Goal: Task Accomplishment & Management: Manage account settings

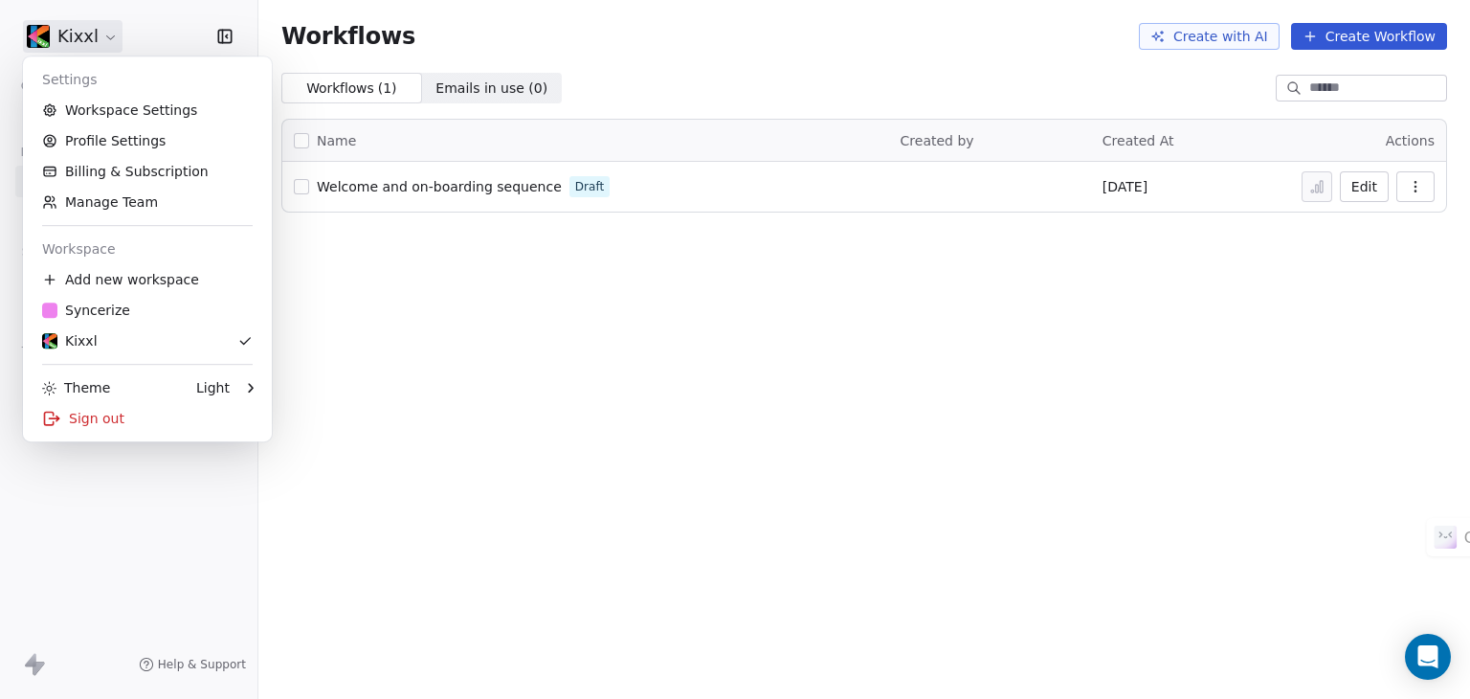
click at [81, 30] on html "Kixxl Contacts People Marketing Workflows Campaigns Sales Pipelines Sequences B…" at bounding box center [735, 349] width 1470 height 699
click at [100, 112] on link "Workspace Settings" at bounding box center [148, 110] width 234 height 31
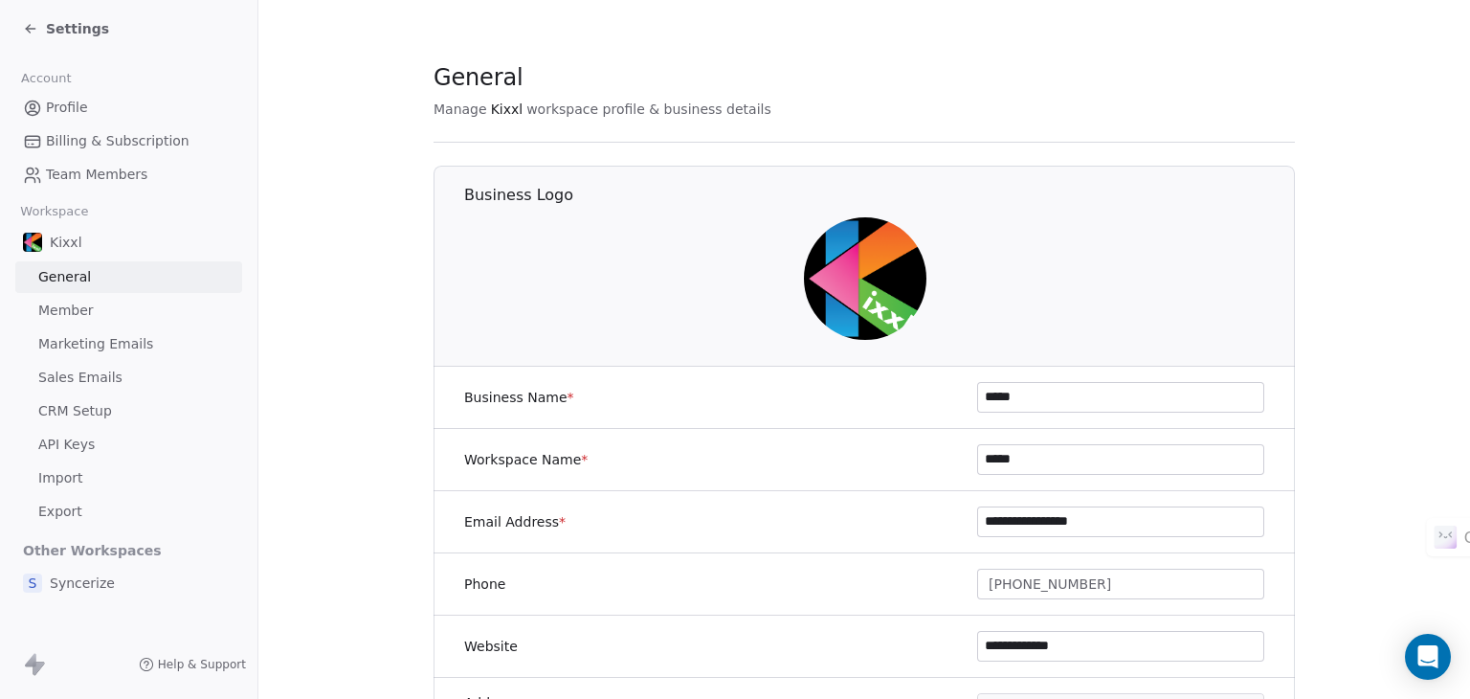
click at [98, 382] on span "Sales Emails" at bounding box center [80, 378] width 84 height 20
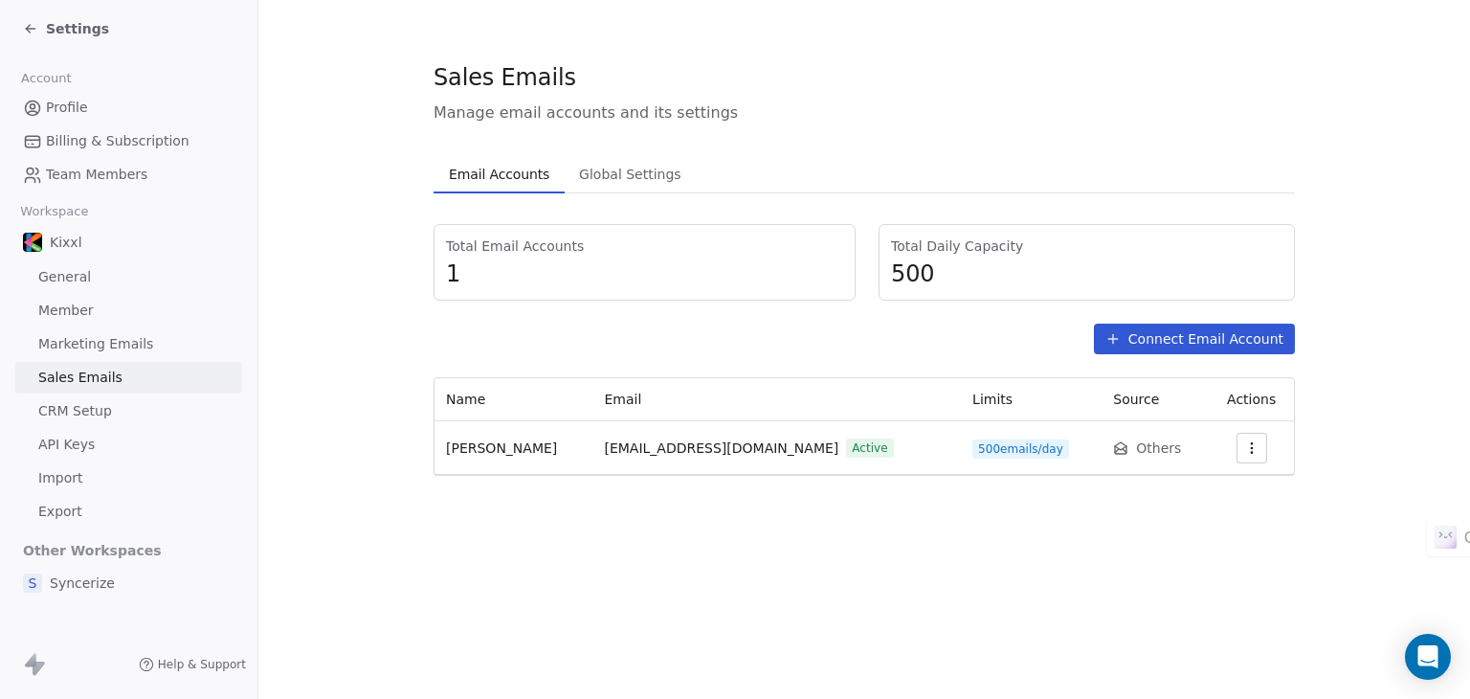
click at [1244, 449] on icon "button" at bounding box center [1251, 447] width 15 height 15
click at [1217, 495] on span "Settings" at bounding box center [1213, 490] width 55 height 20
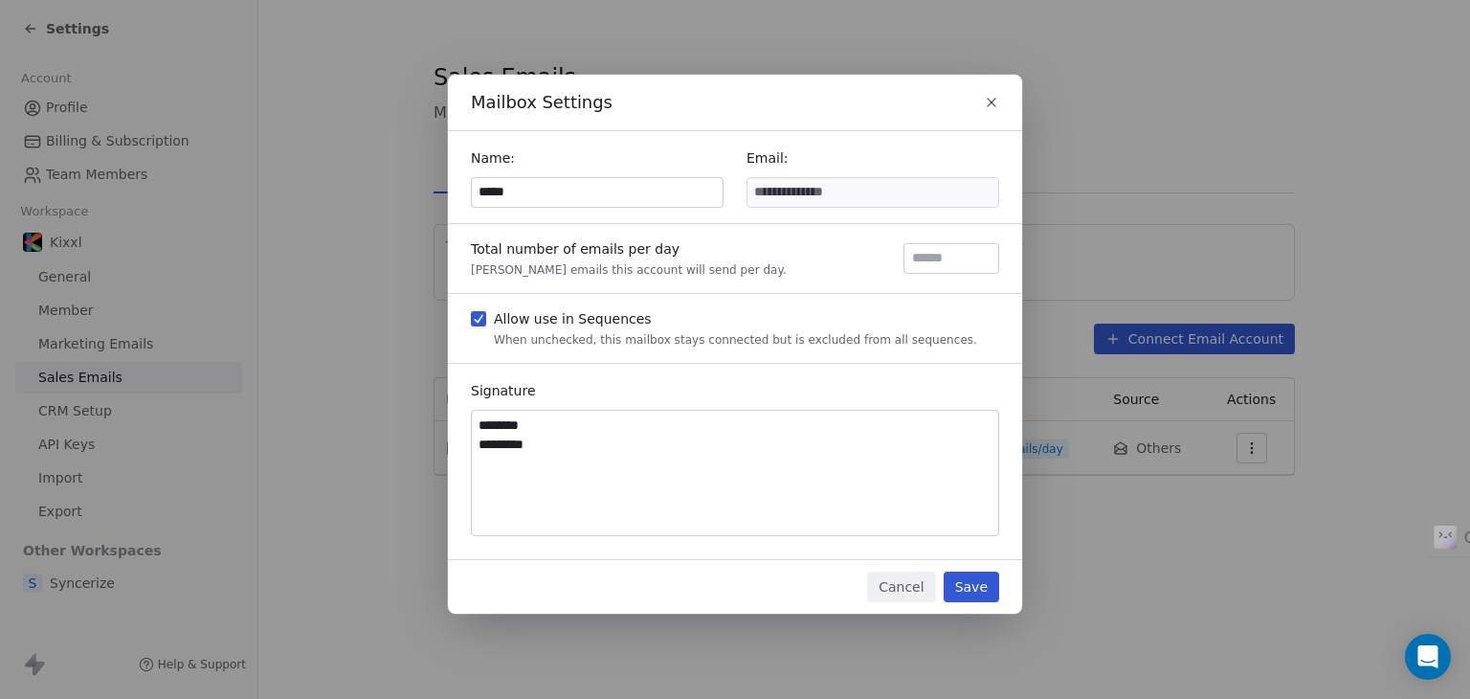
click at [546, 192] on input "*****" at bounding box center [597, 192] width 251 height 29
type input "*********"
drag, startPoint x: 961, startPoint y: 560, endPoint x: 965, endPoint y: 569, distance: 10.3
click at [961, 560] on div "Cancel Save" at bounding box center [735, 587] width 574 height 54
click at [976, 595] on button "Save" at bounding box center [972, 586] width 56 height 31
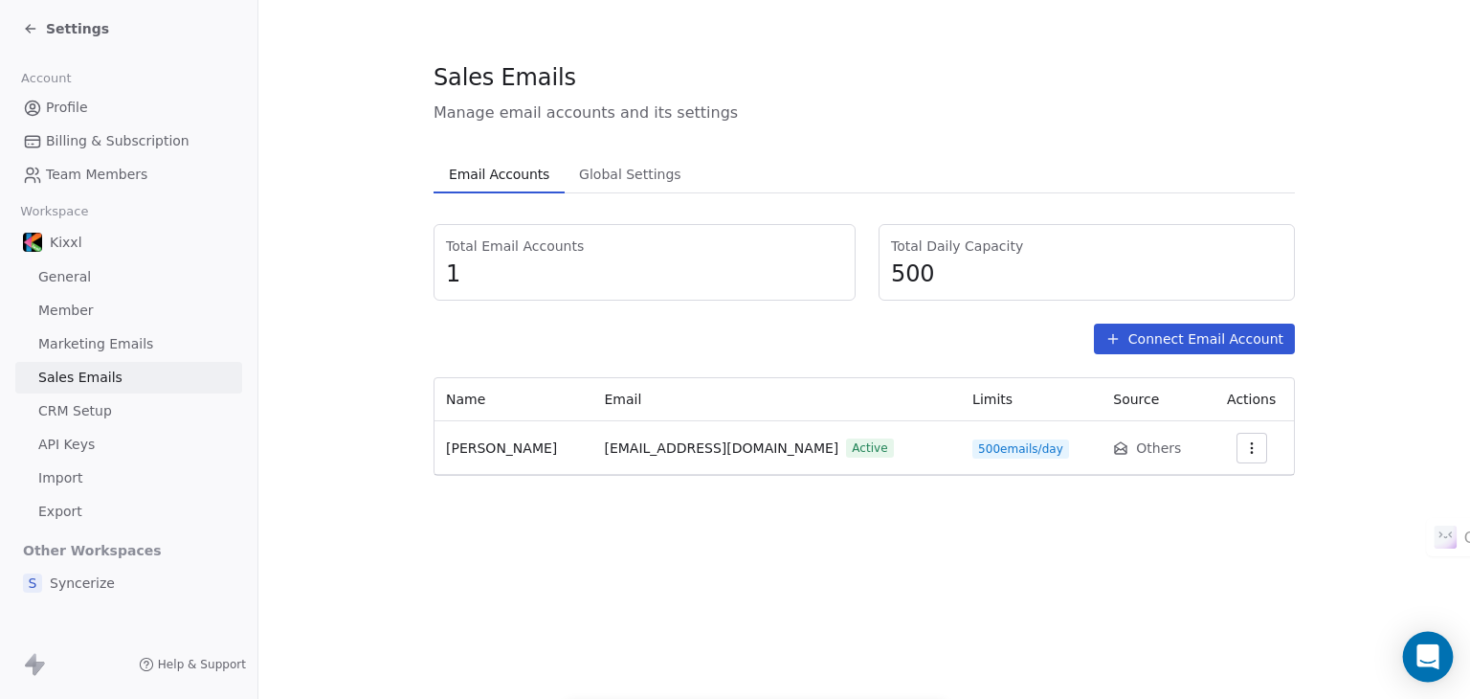
click at [1426, 656] on icon "Open Intercom Messenger" at bounding box center [1428, 656] width 22 height 25
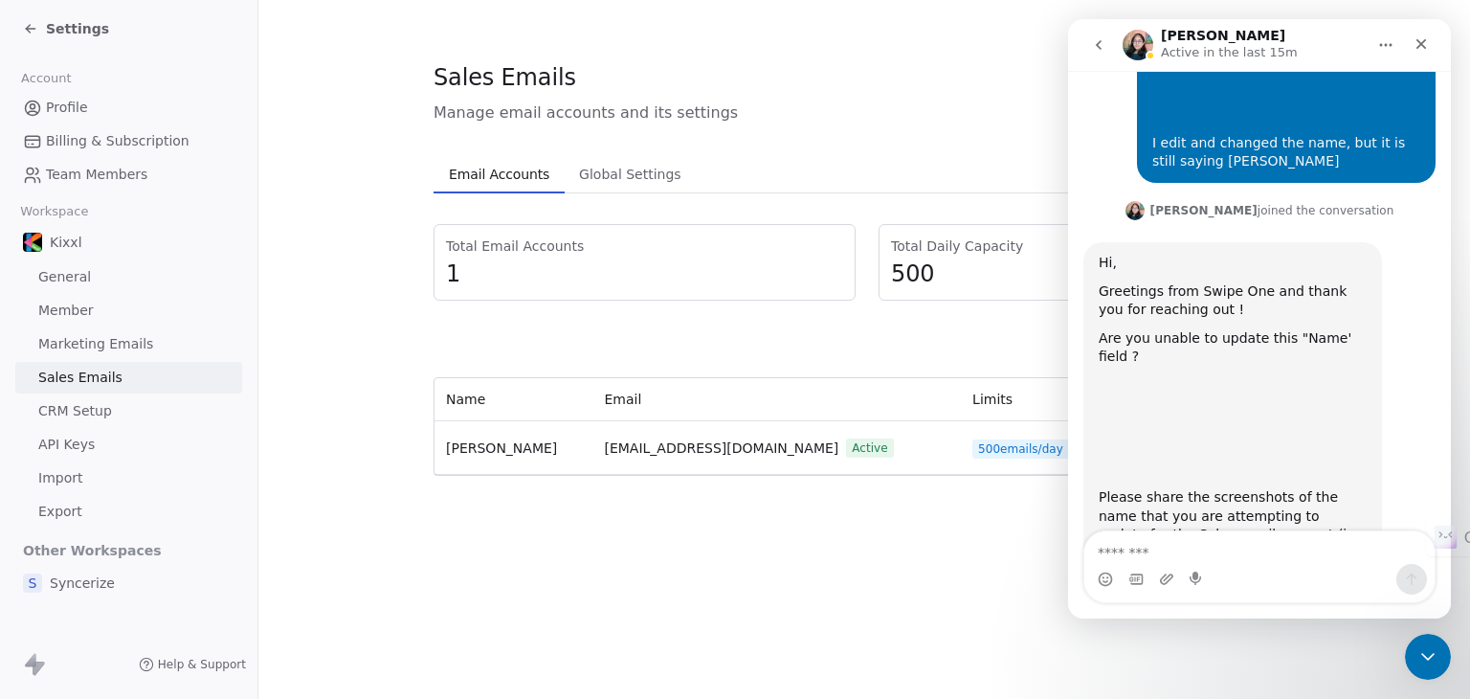
scroll to position [475, 0]
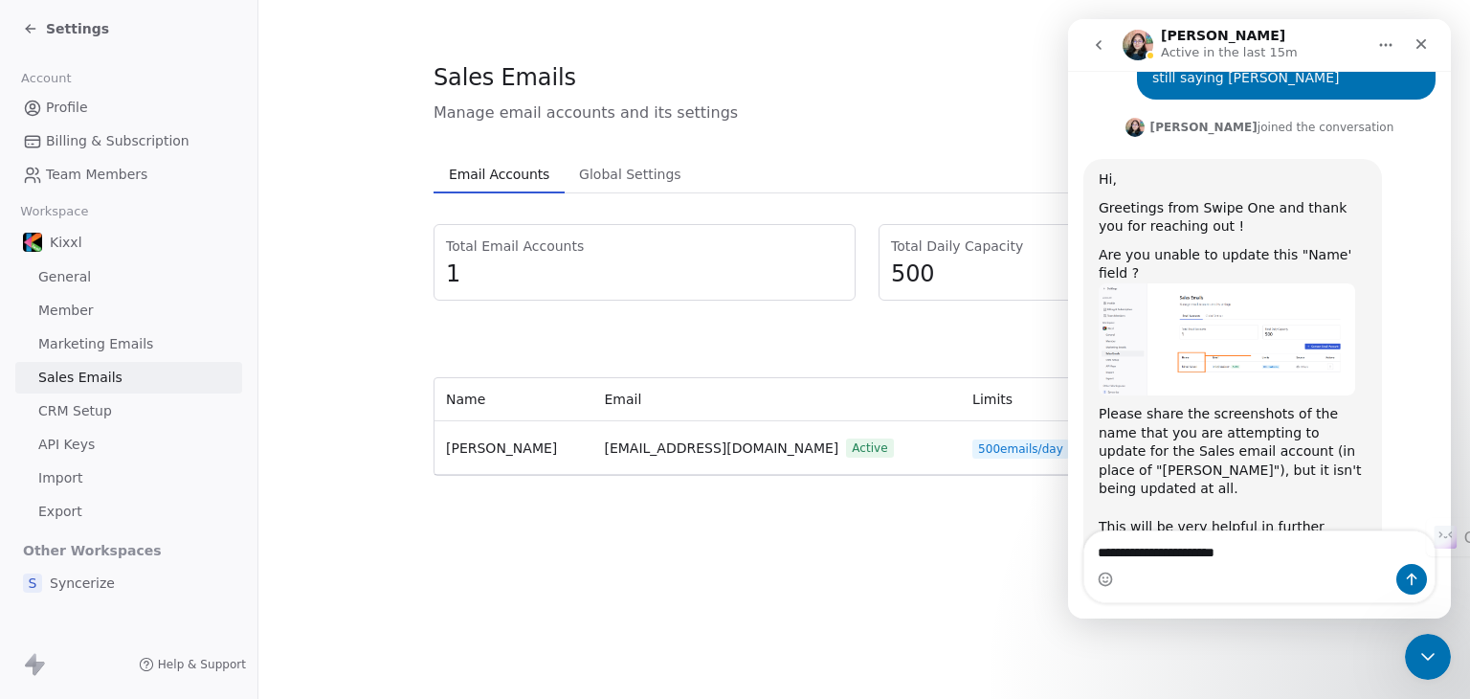
type textarea "**********"
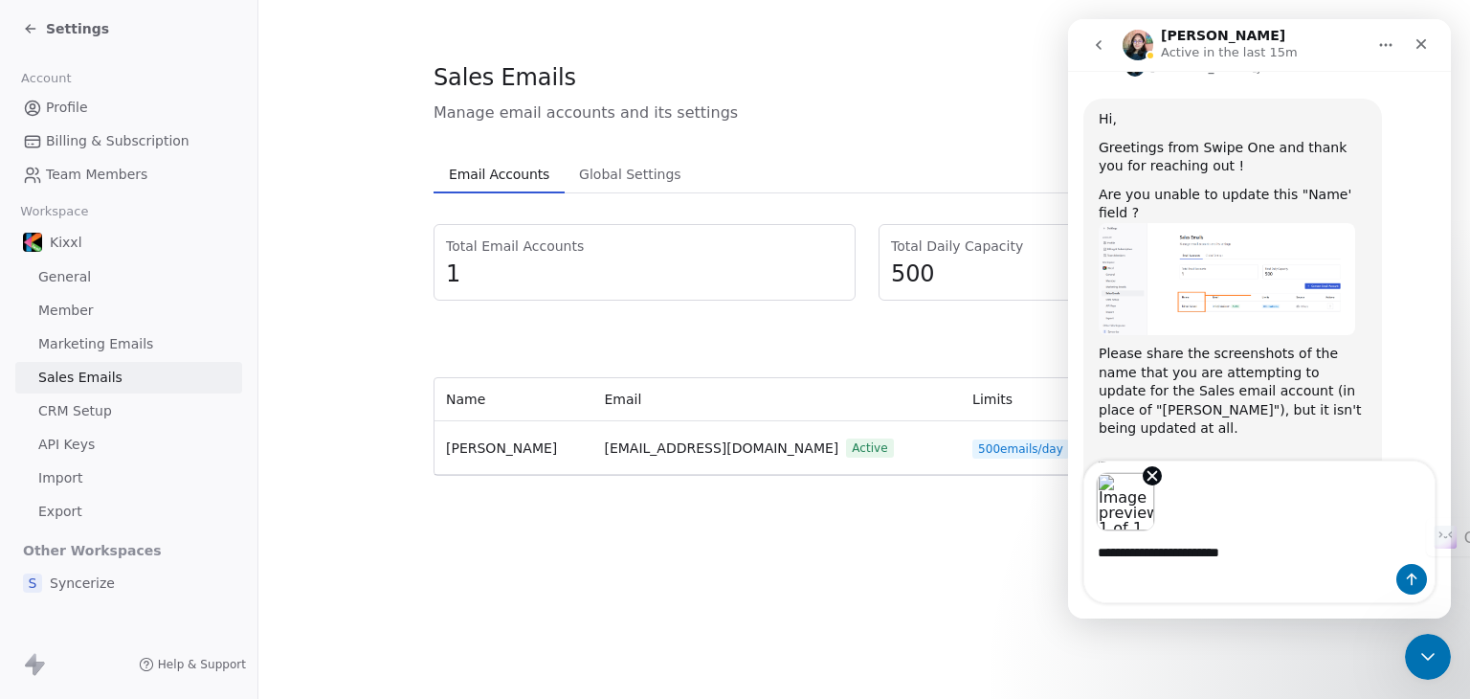
scroll to position [545, 0]
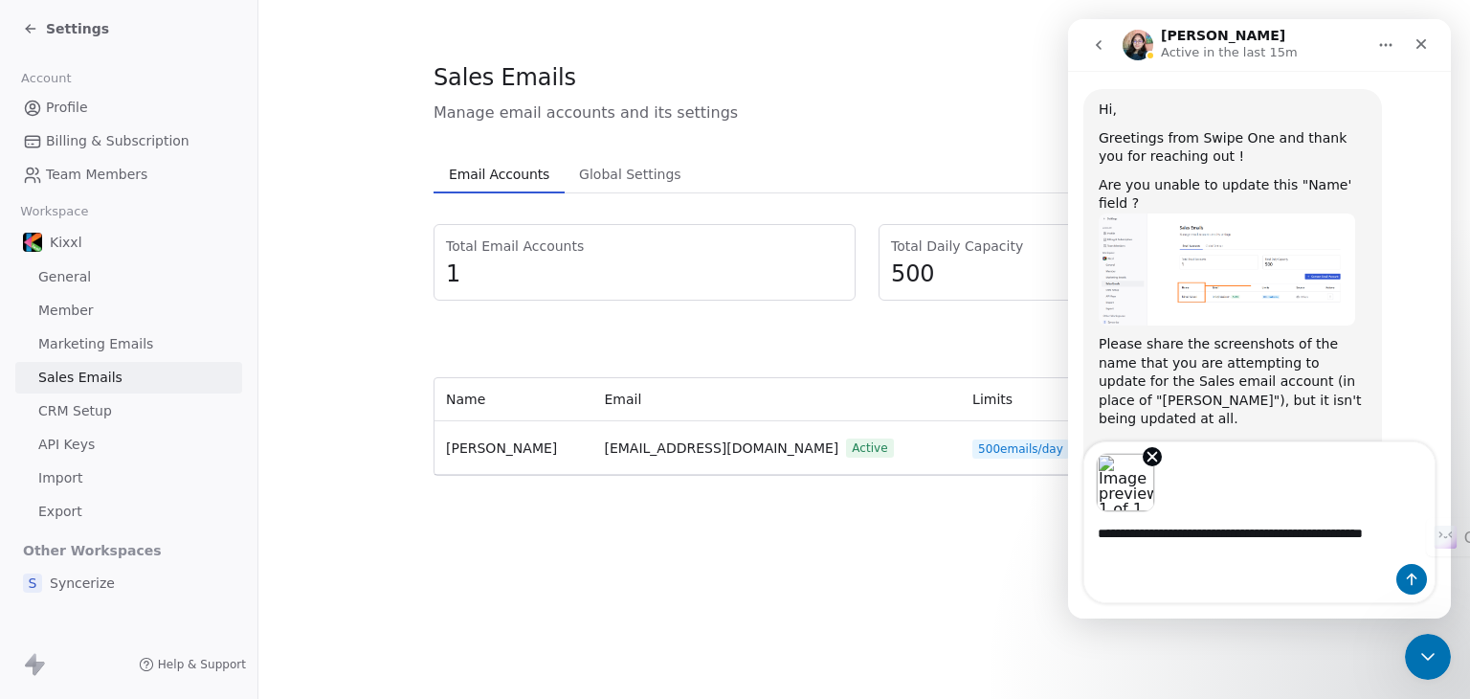
type textarea "**********"
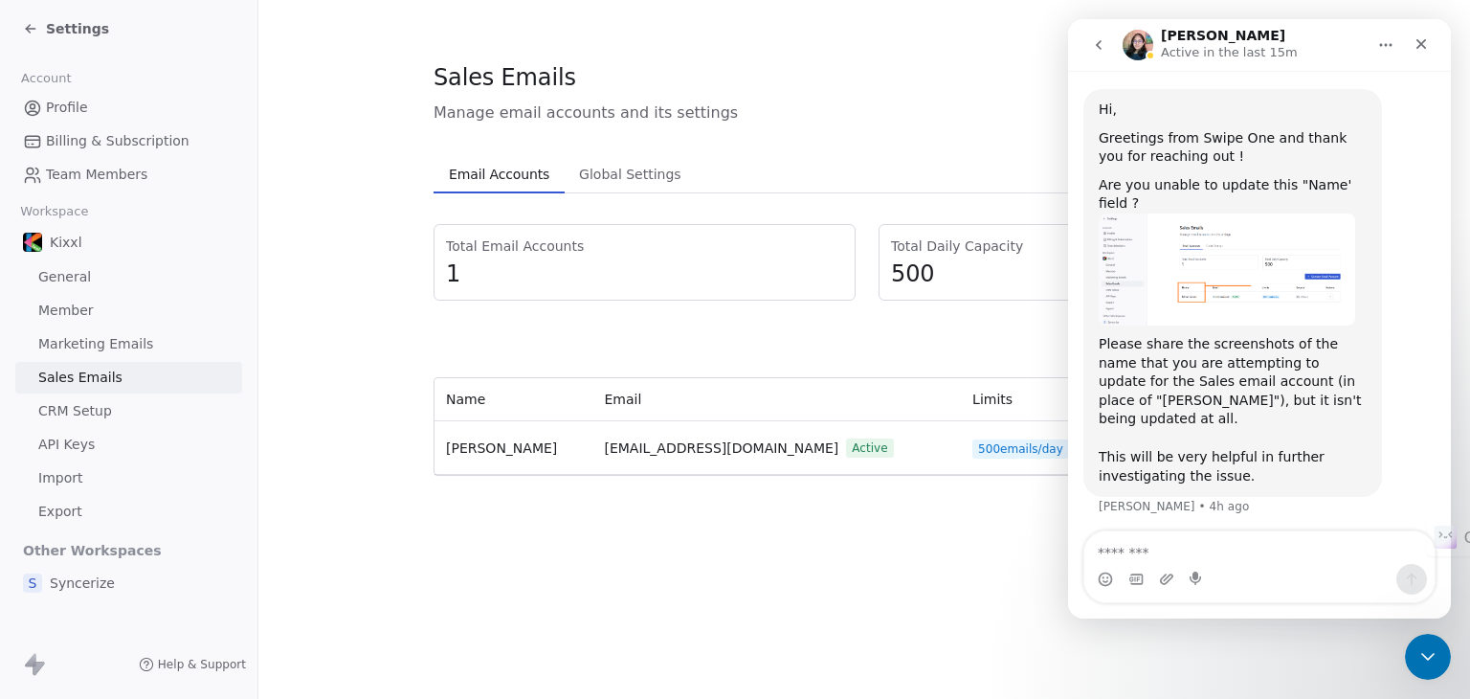
scroll to position [704, 0]
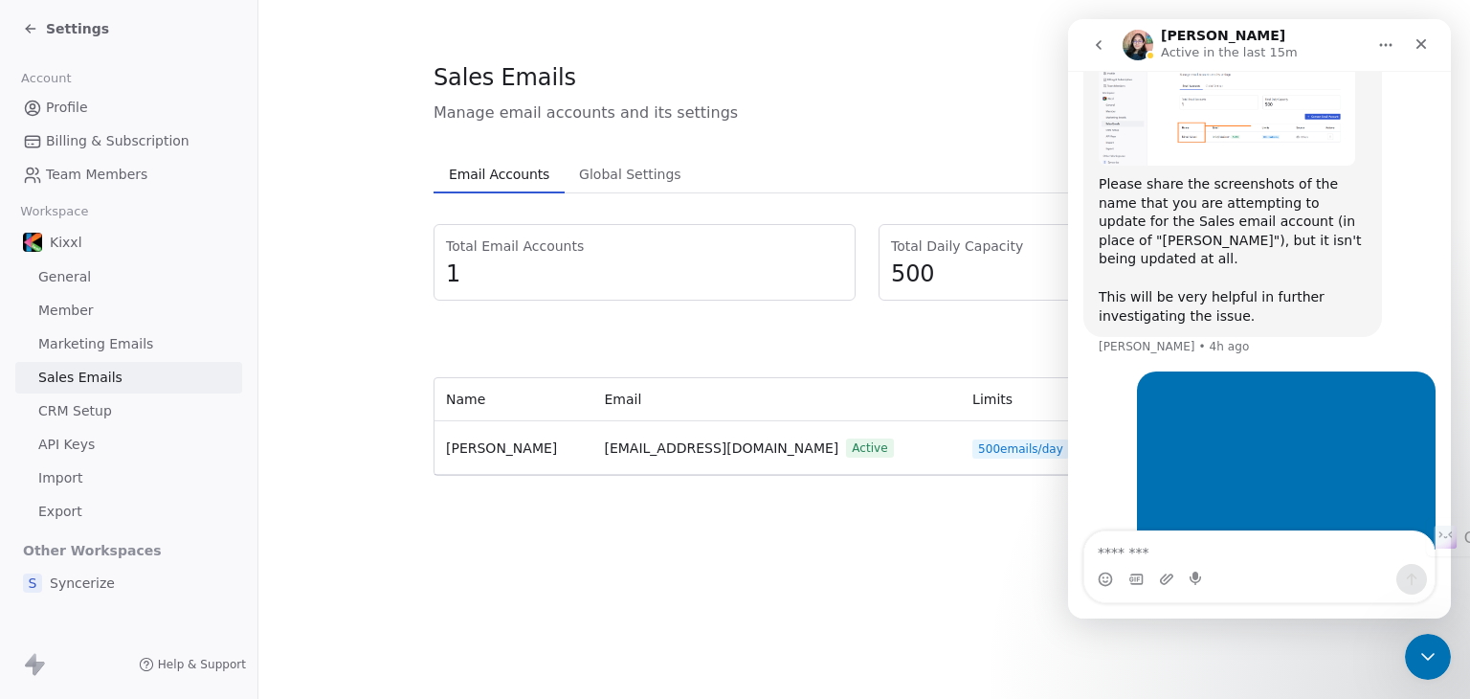
click at [1294, 391] on img "user says…" at bounding box center [1280, 455] width 257 height 144
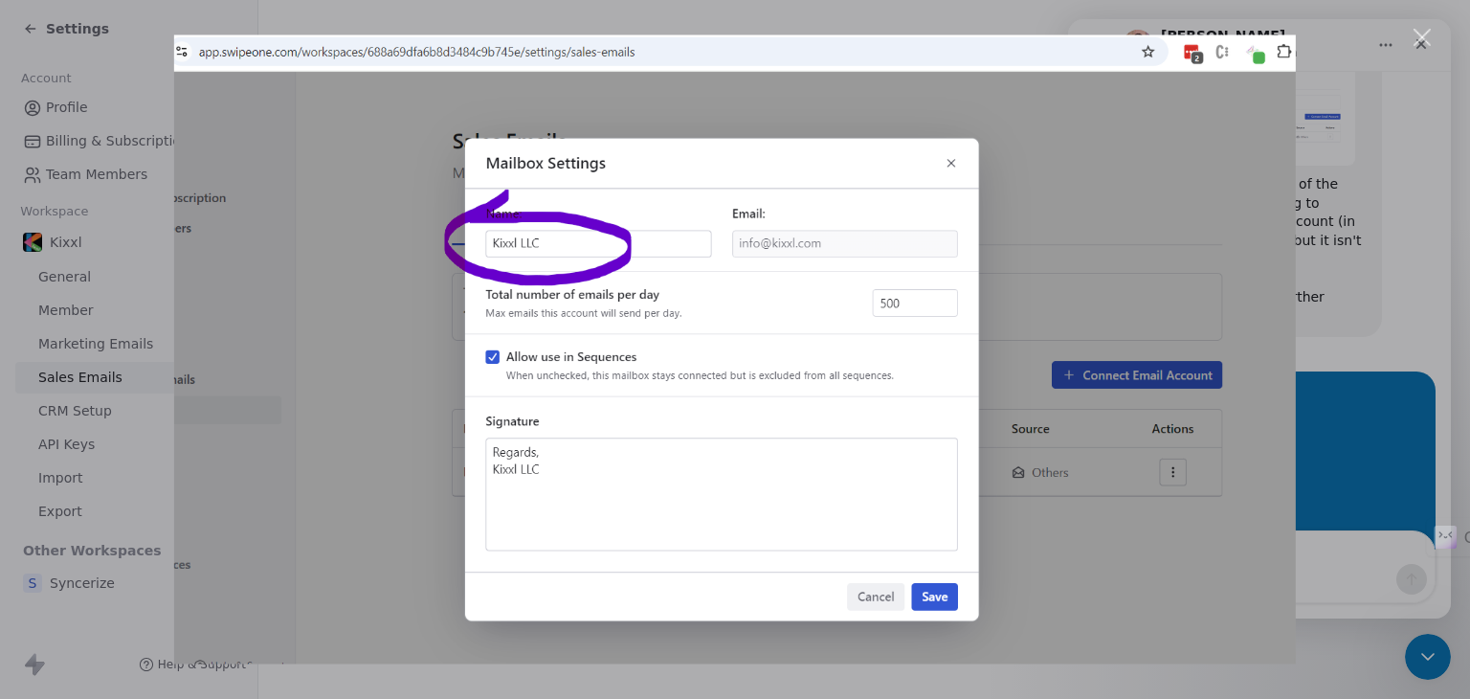
scroll to position [0, 0]
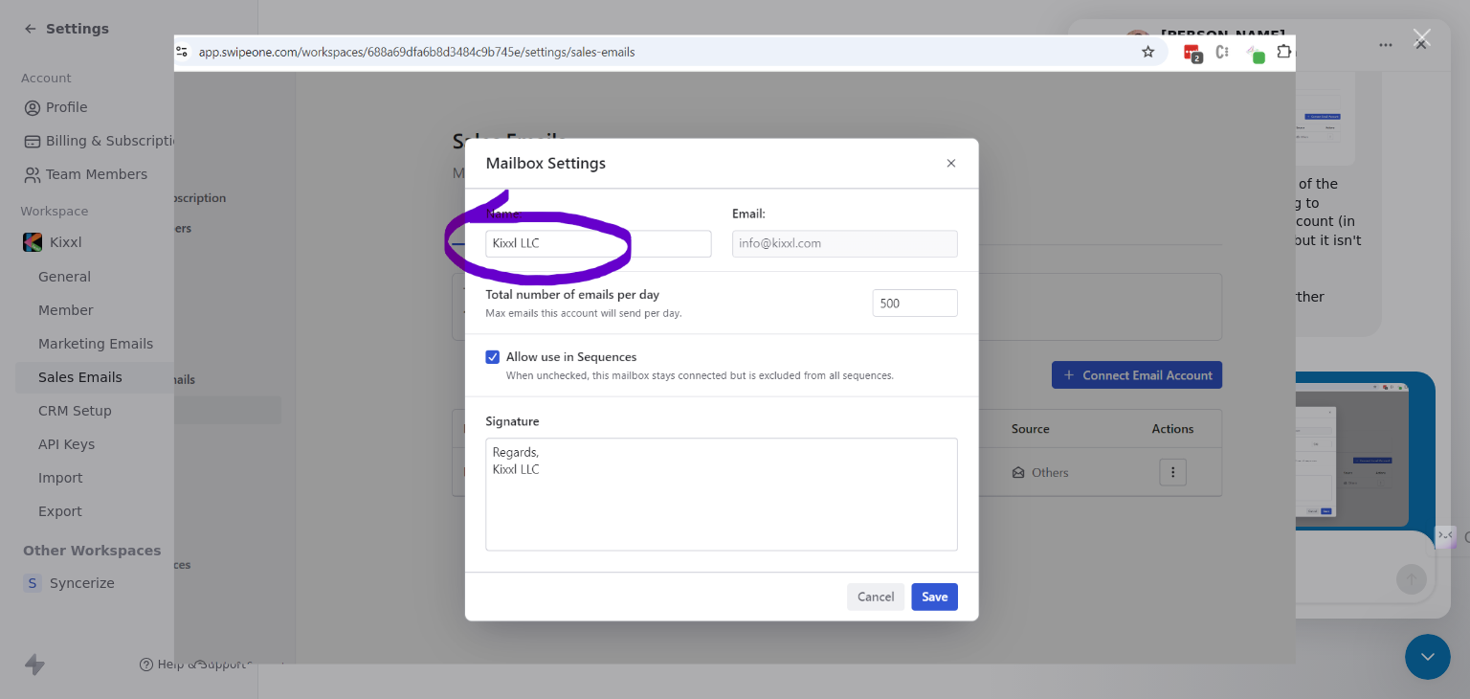
click at [637, 259] on img "Close" at bounding box center [735, 349] width 1122 height 629
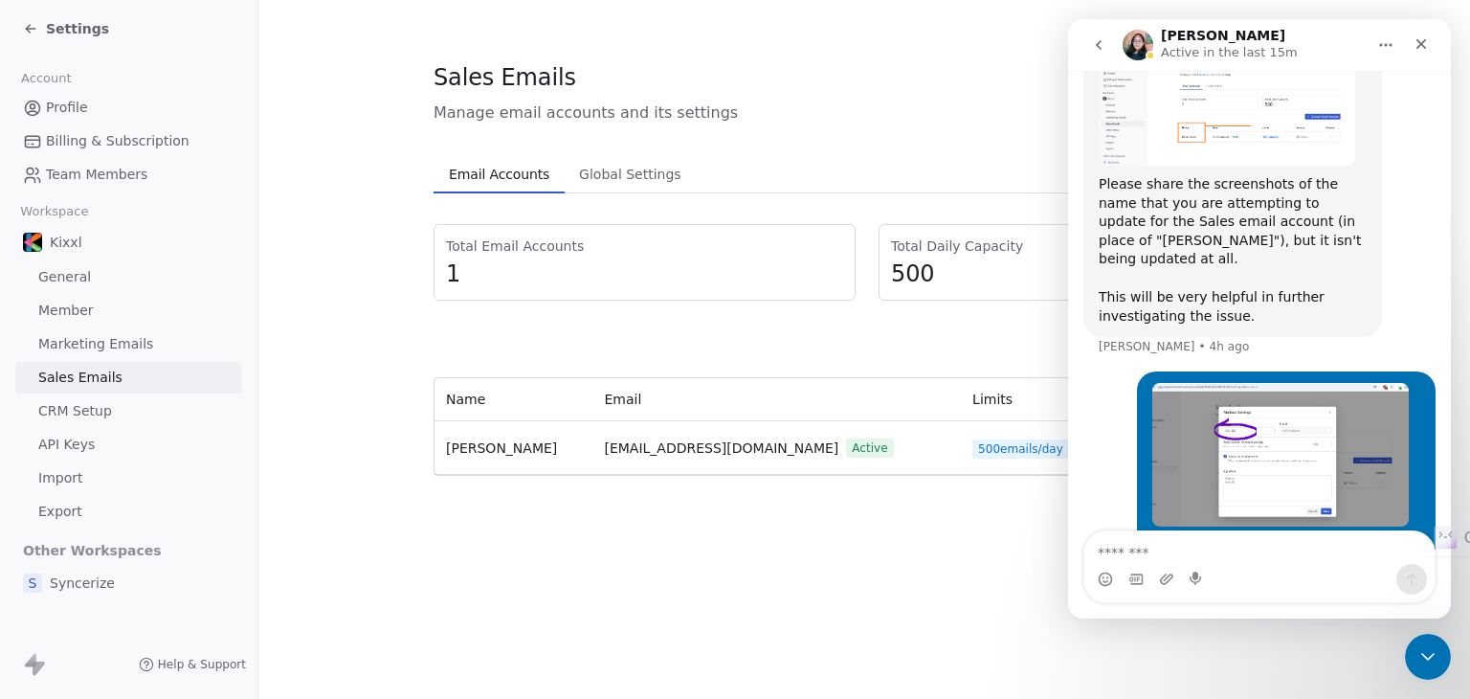
click at [1290, 386] on img "Fahad says…" at bounding box center [1280, 455] width 257 height 144
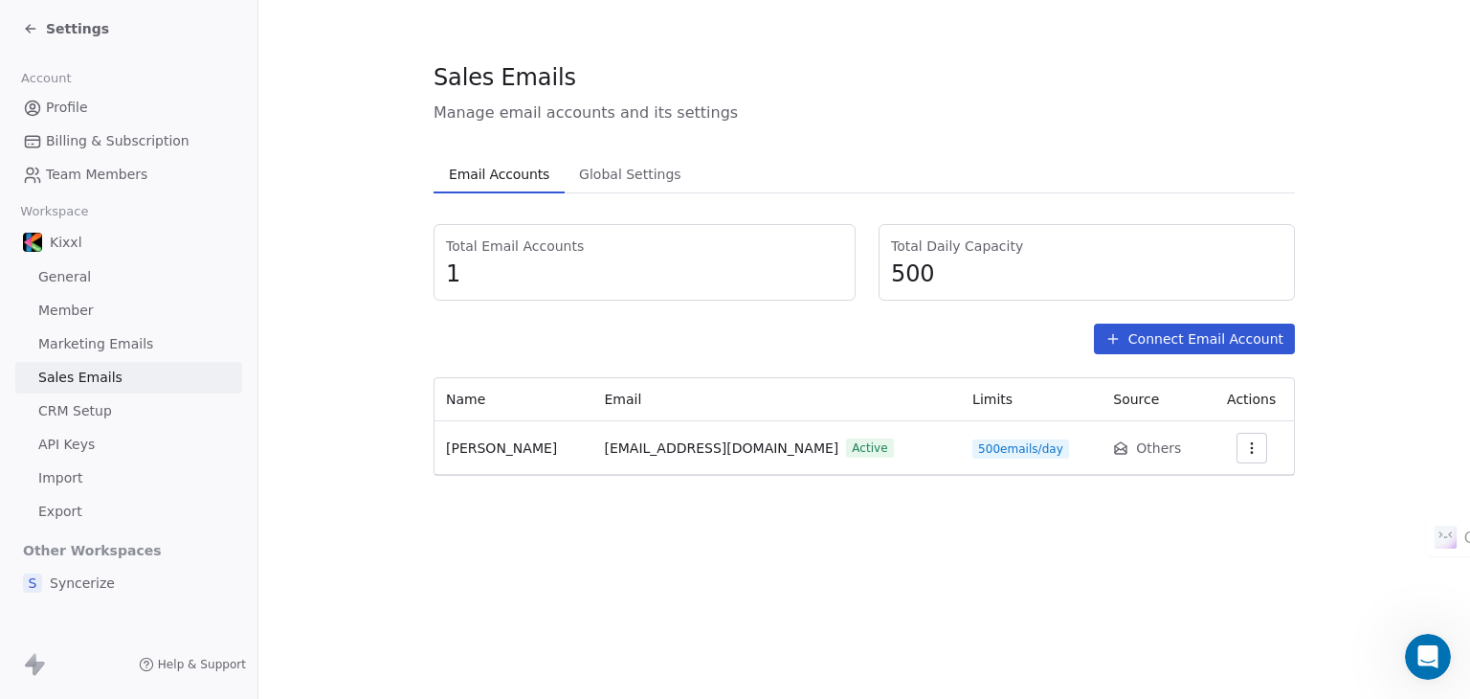
scroll to position [704, 0]
click at [586, 138] on div "Sales Emails Manage email accounts and its settings Email Accounts Email Accoun…" at bounding box center [864, 268] width 861 height 414
click at [608, 167] on span "Global Settings" at bounding box center [630, 174] width 118 height 27
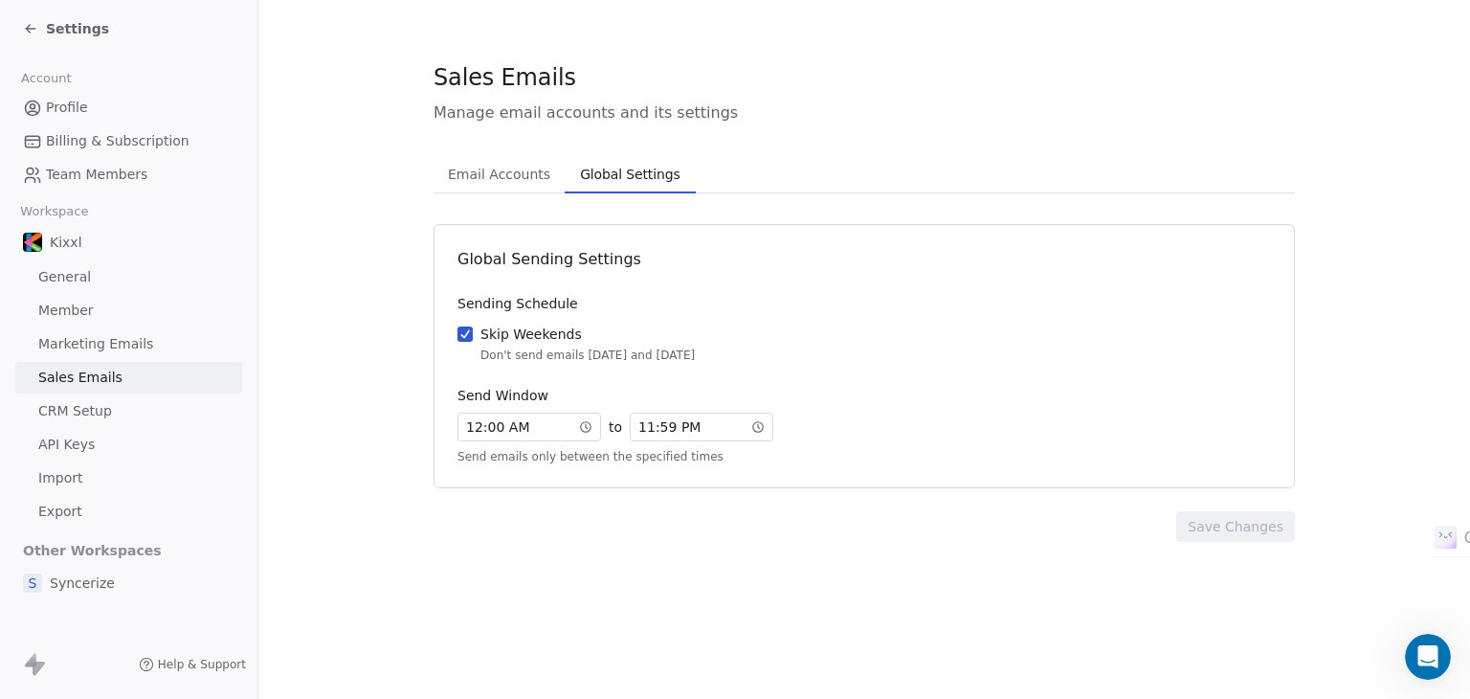
click at [495, 165] on span "Email Accounts" at bounding box center [499, 174] width 118 height 27
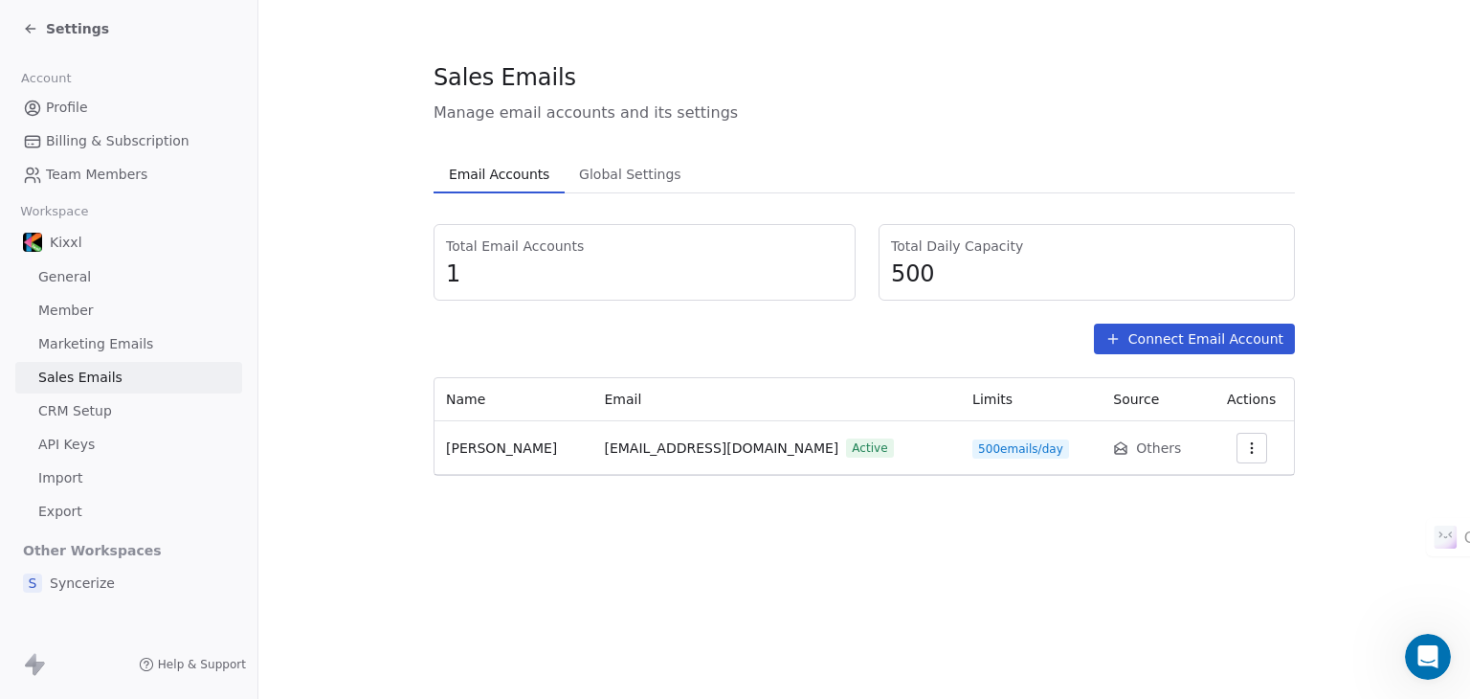
click at [72, 407] on span "CRM Setup" at bounding box center [75, 411] width 74 height 20
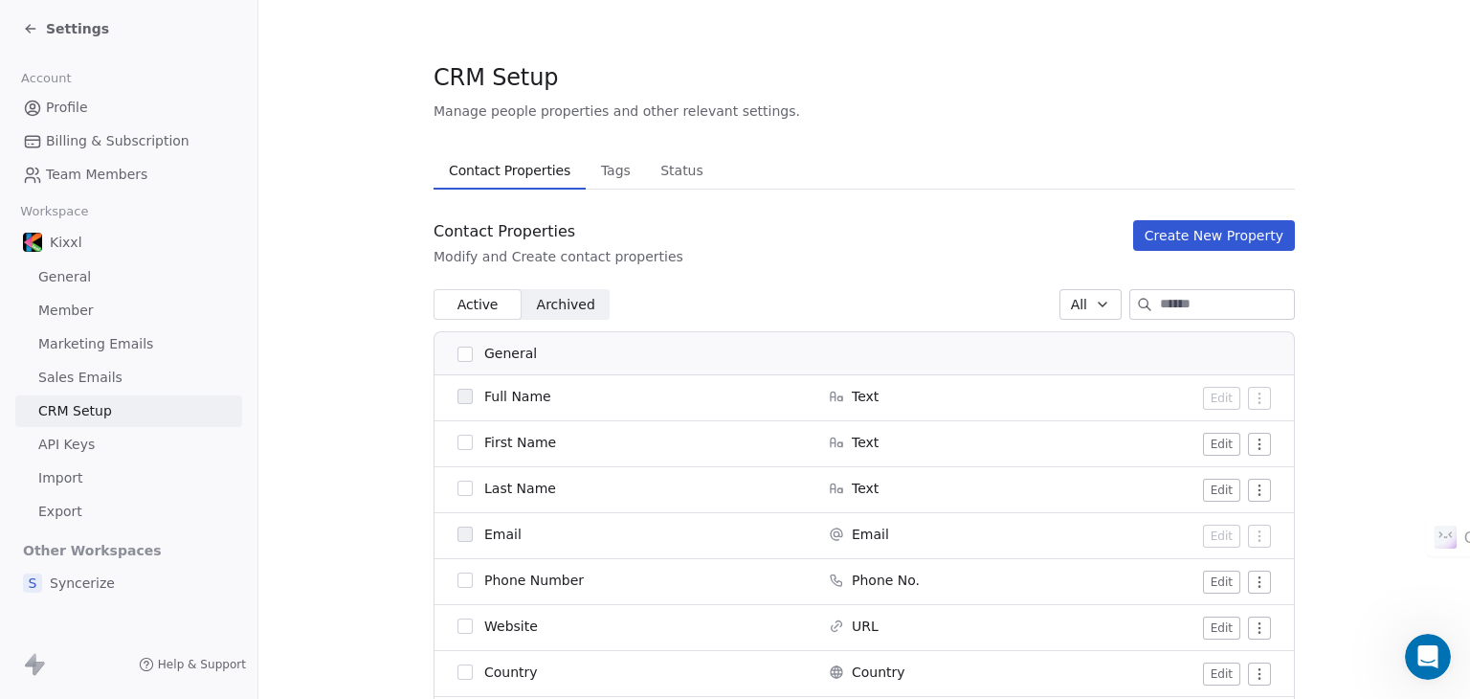
click at [75, 445] on span "API Keys" at bounding box center [66, 445] width 56 height 20
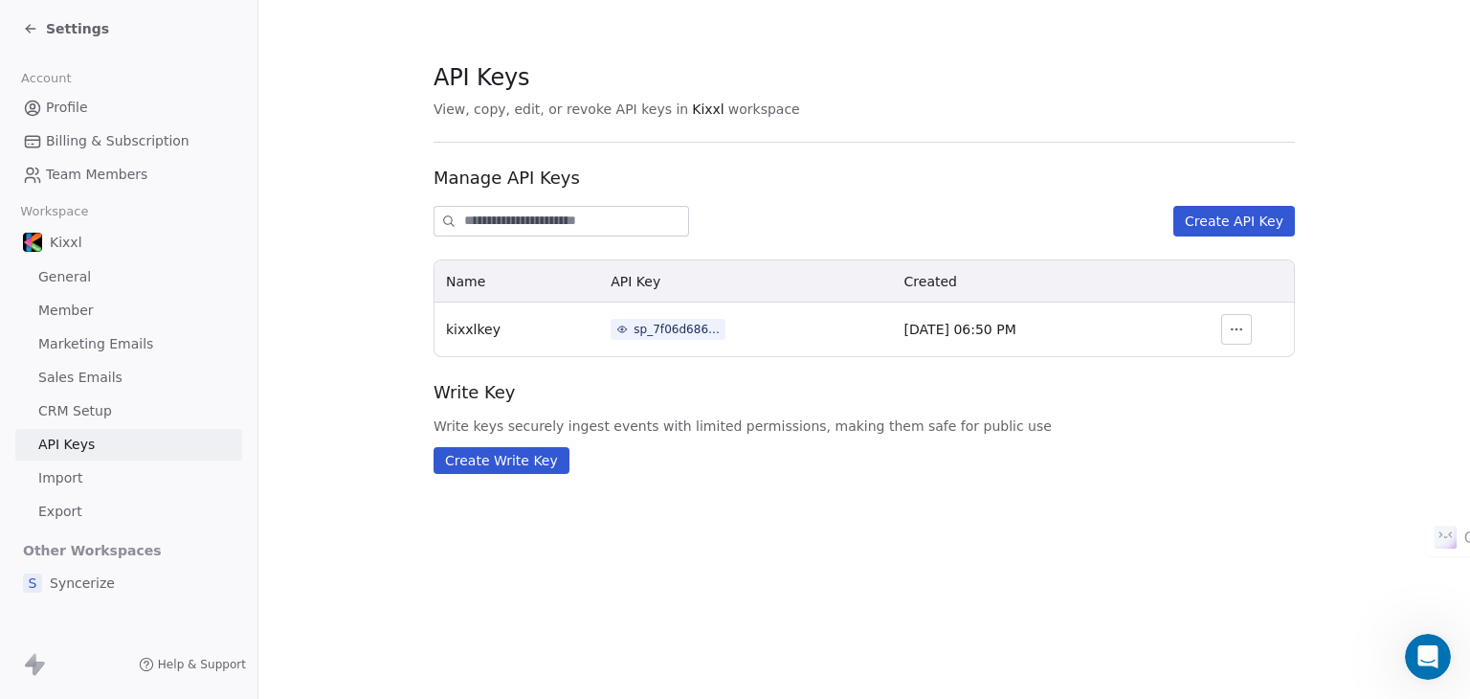
click at [69, 328] on link "Marketing Emails" at bounding box center [128, 344] width 227 height 32
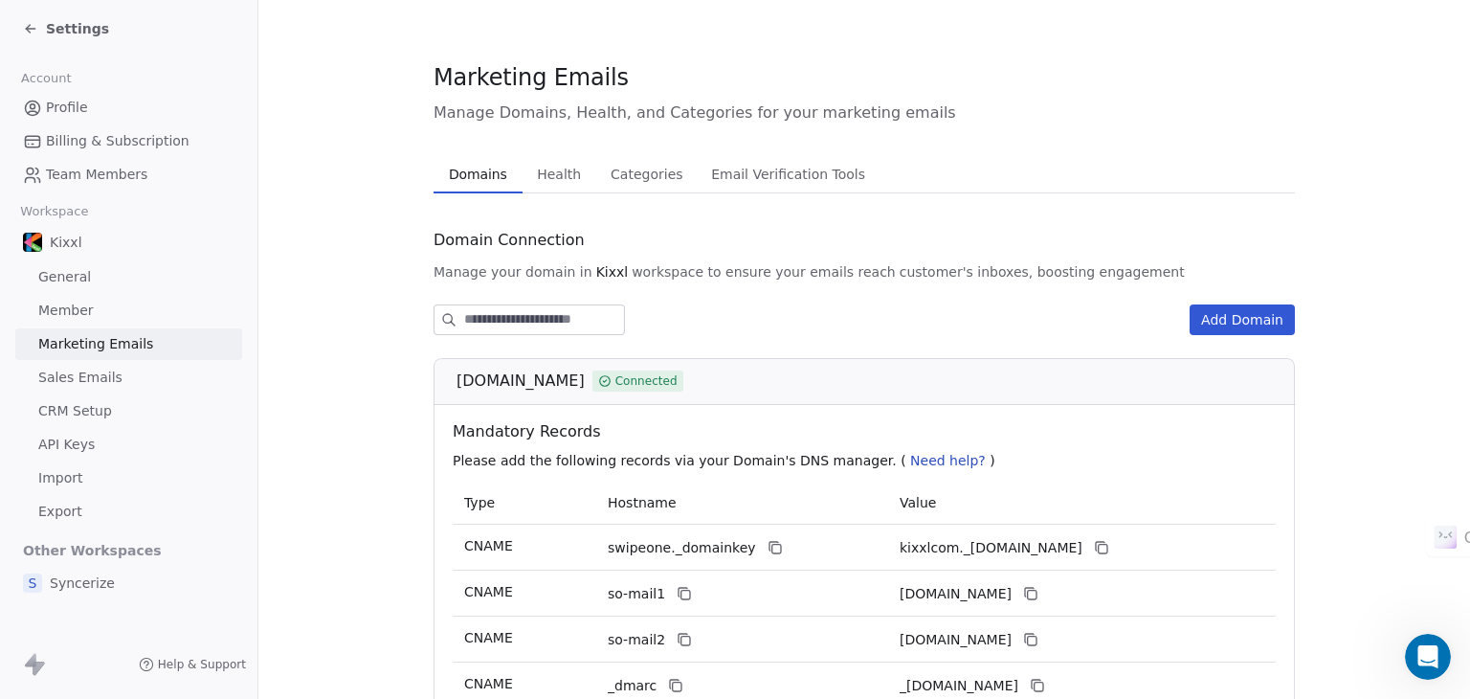
drag, startPoint x: 544, startPoint y: 171, endPoint x: 609, endPoint y: 178, distance: 65.4
click at [545, 171] on span "Health" at bounding box center [558, 174] width 59 height 27
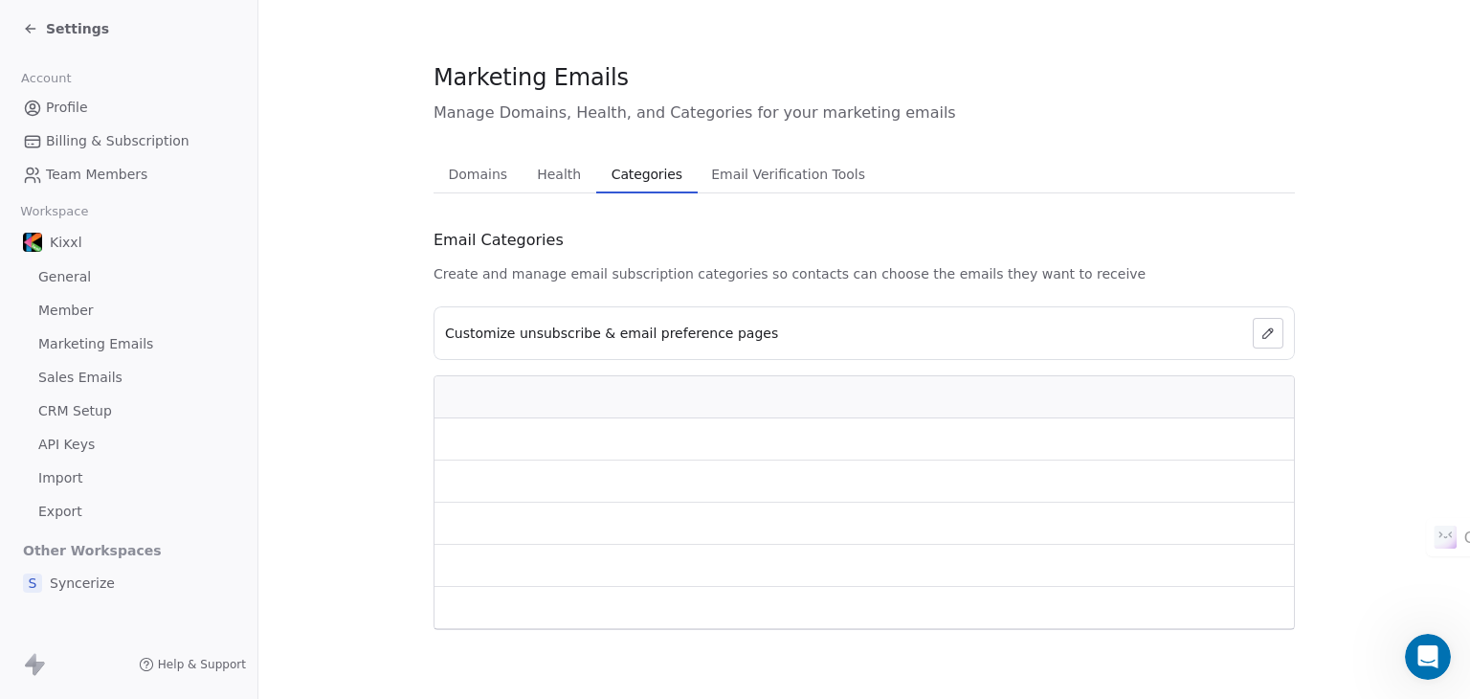
click at [624, 178] on span "Categories" at bounding box center [647, 174] width 86 height 27
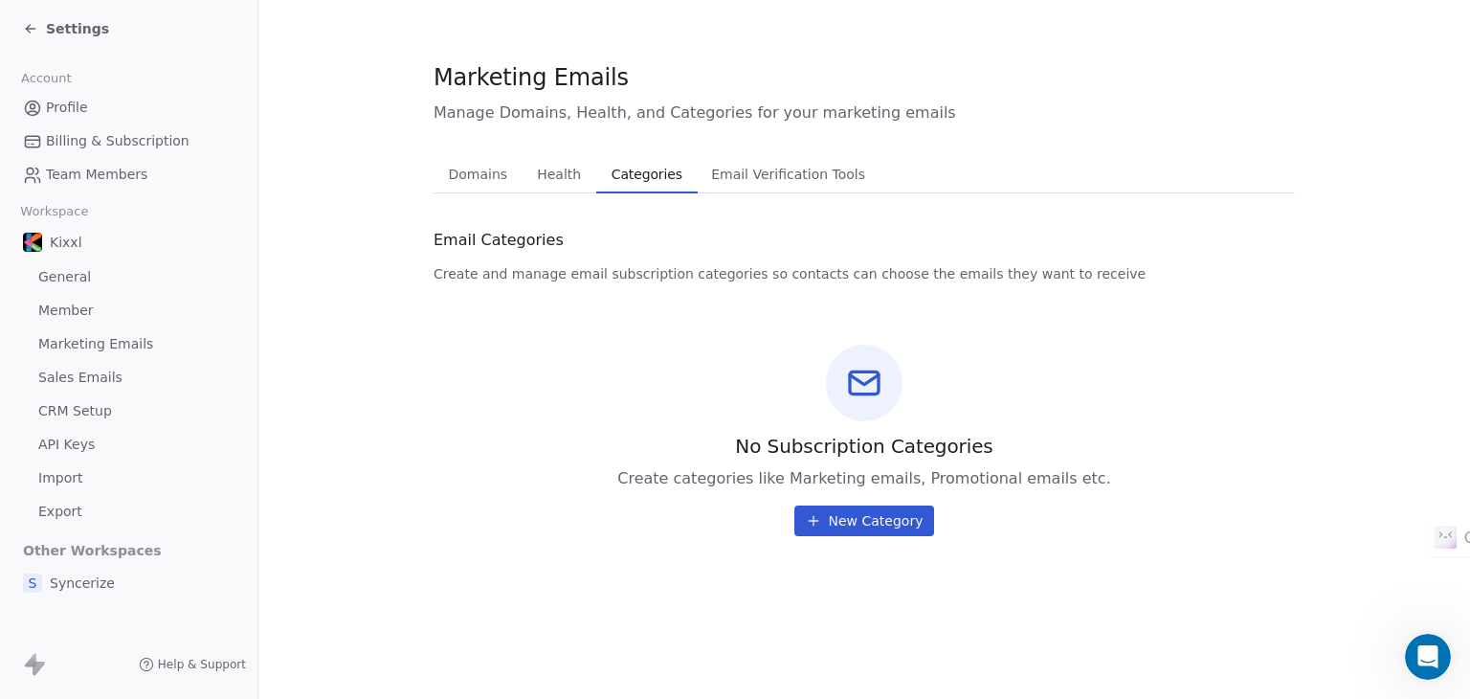
click at [734, 183] on span "Email Verification Tools" at bounding box center [787, 174] width 169 height 27
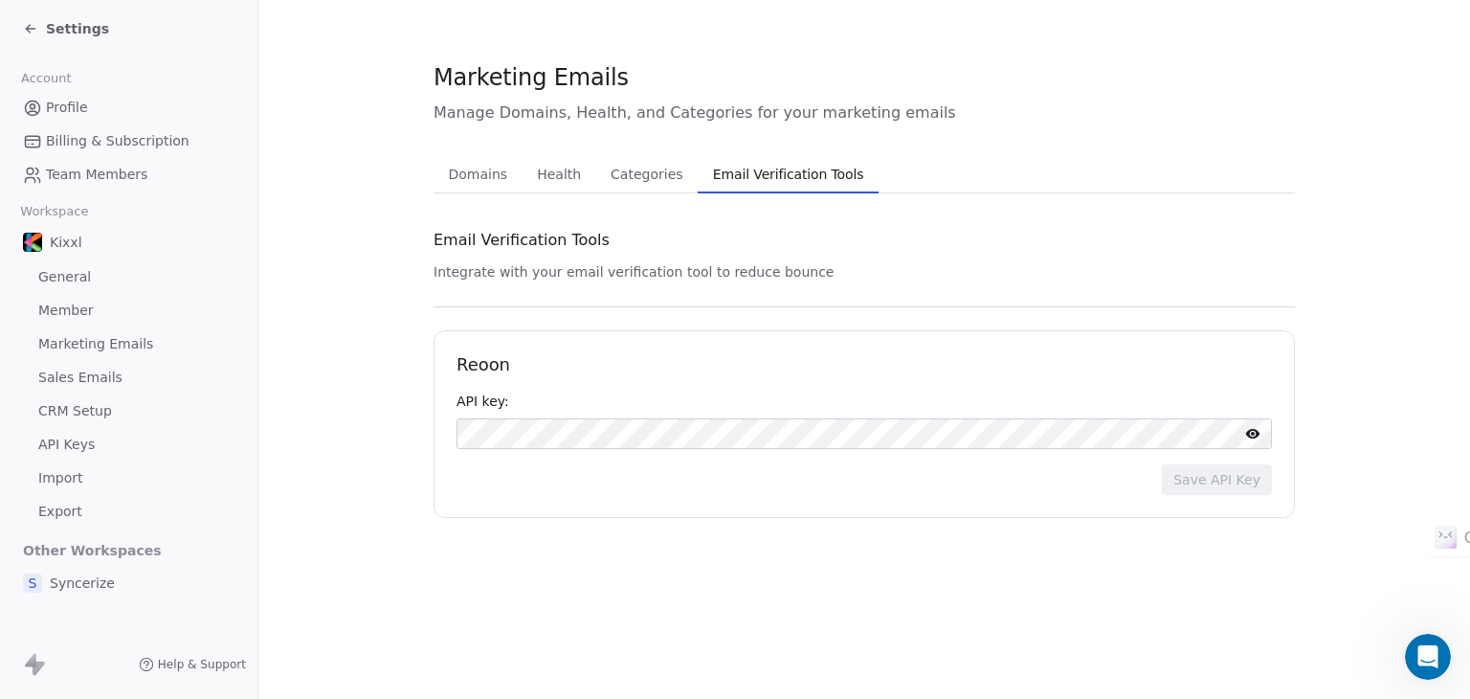
click at [624, 170] on span "Categories" at bounding box center [646, 174] width 87 height 27
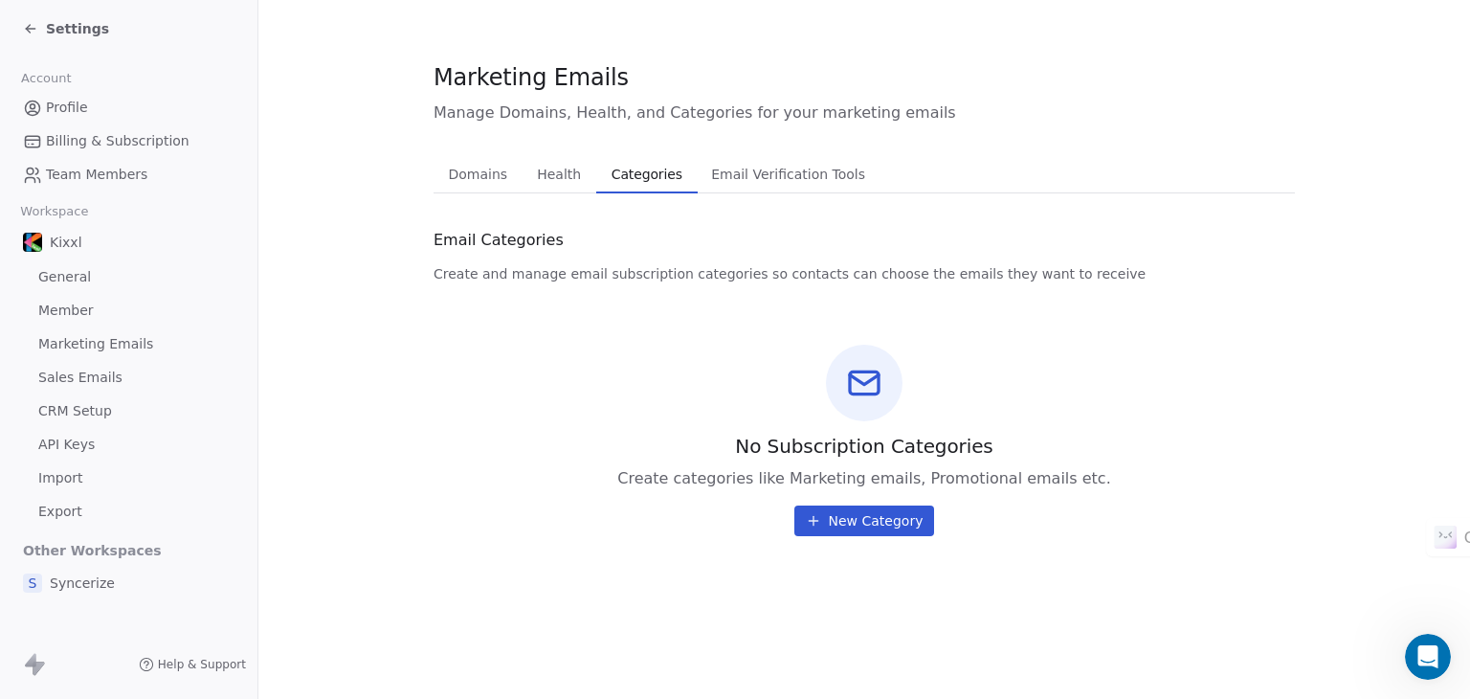
click at [89, 313] on span "Member" at bounding box center [66, 311] width 56 height 20
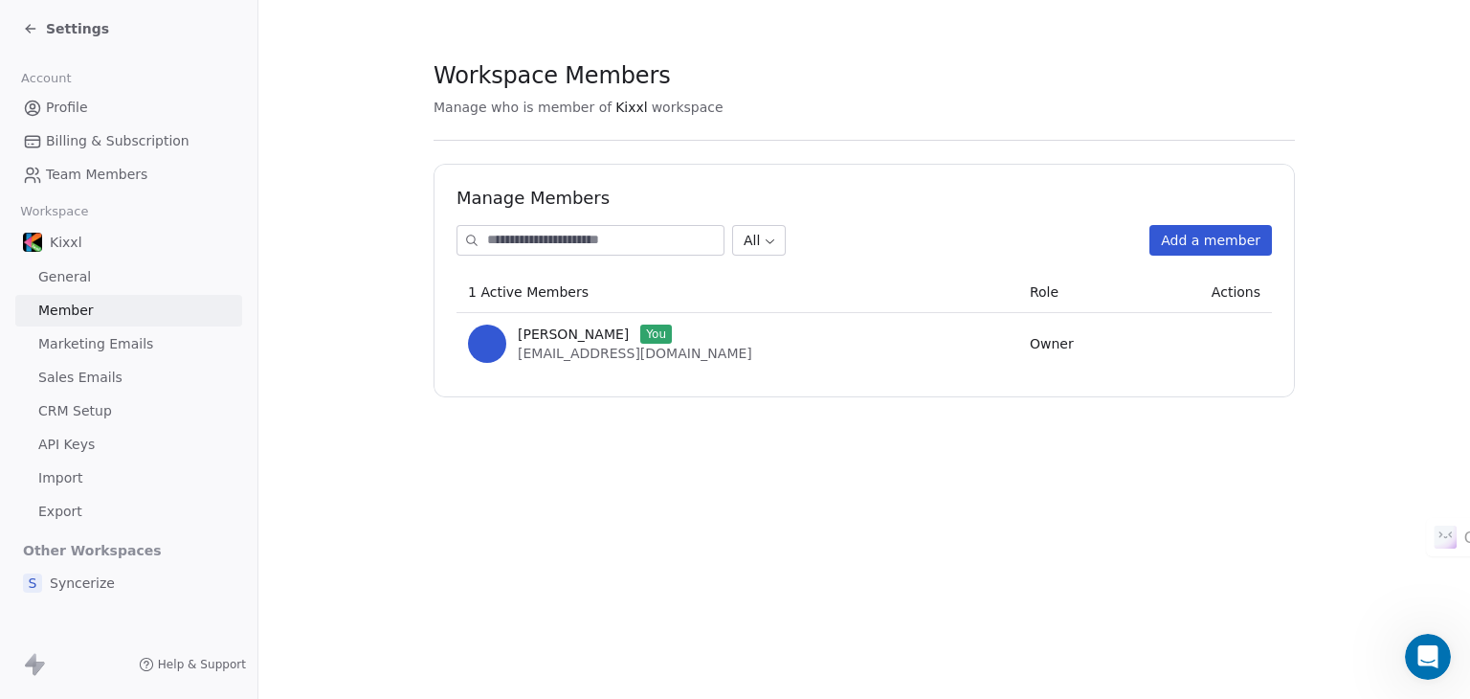
click at [121, 349] on span "Marketing Emails" at bounding box center [95, 344] width 115 height 20
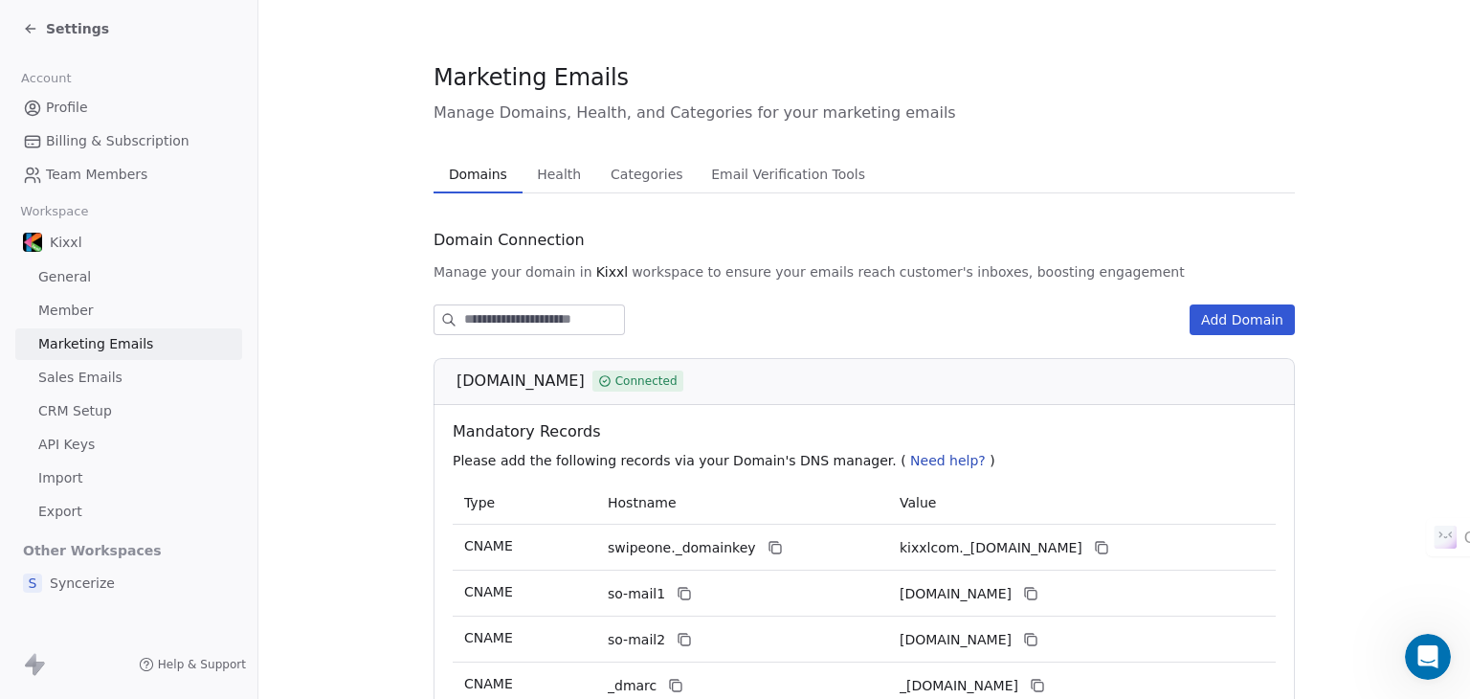
click at [103, 303] on link "Member" at bounding box center [128, 311] width 227 height 32
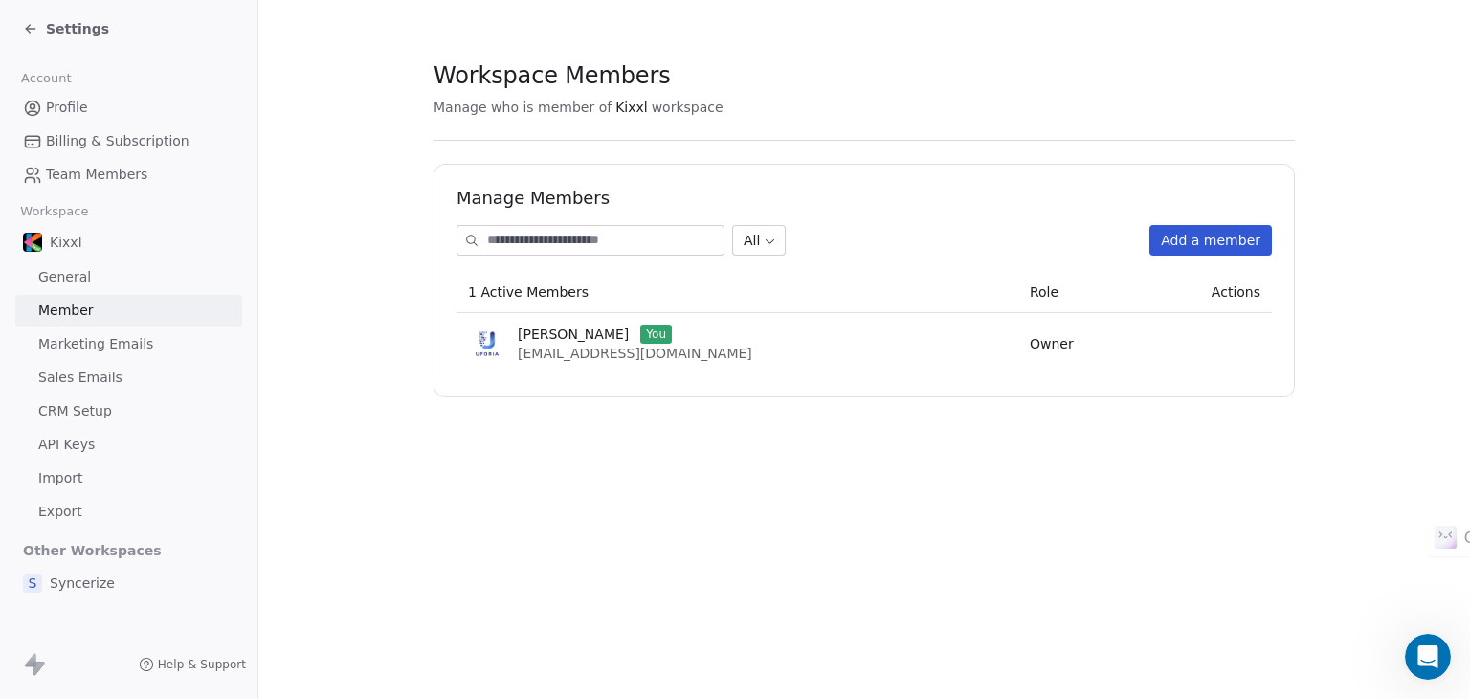
click at [136, 343] on span "Marketing Emails" at bounding box center [95, 344] width 115 height 20
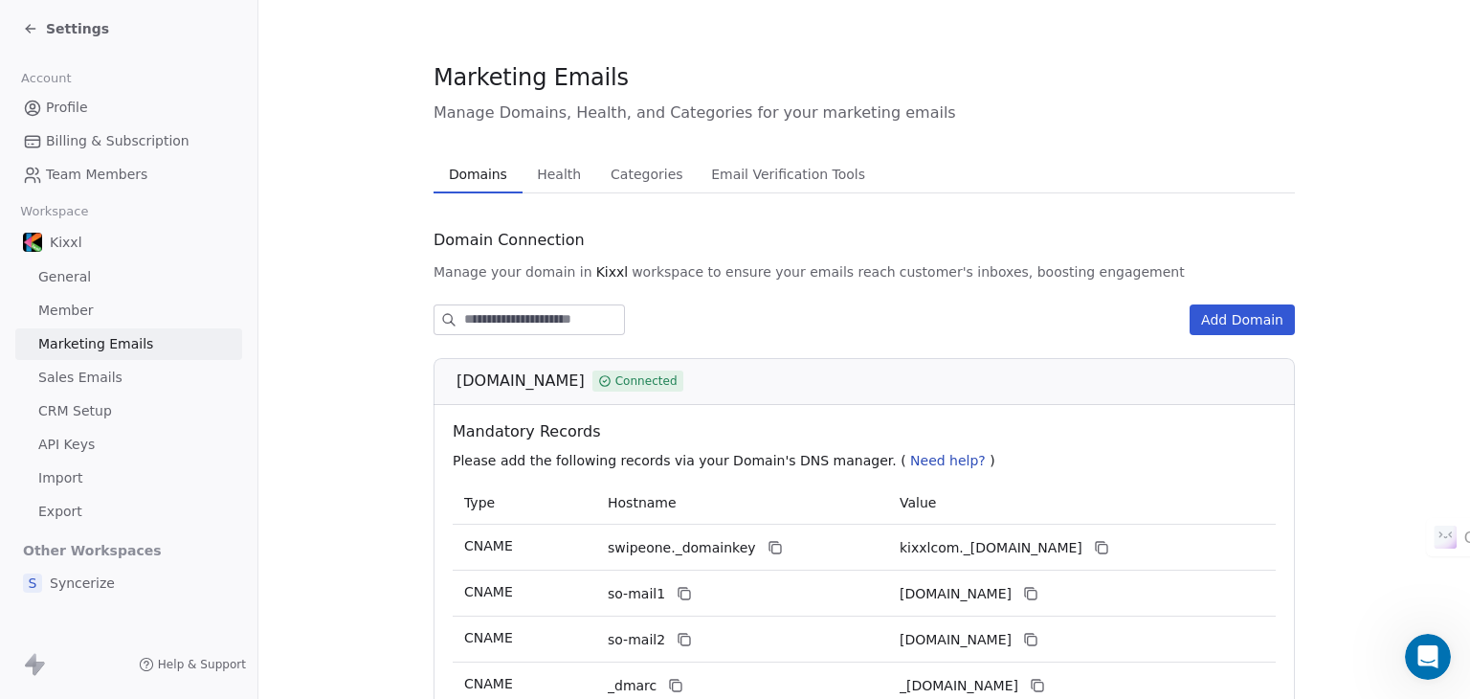
click at [103, 388] on link "Sales Emails" at bounding box center [128, 378] width 227 height 32
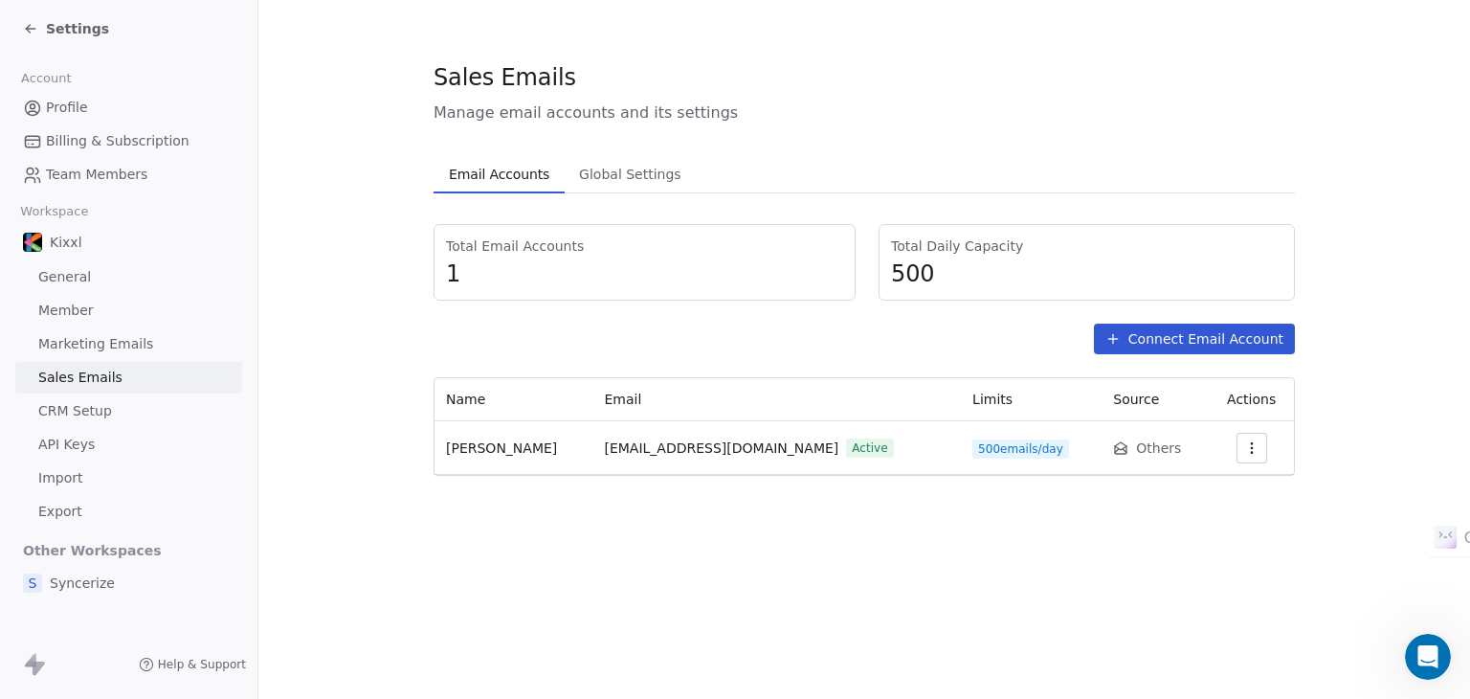
click at [96, 411] on span "CRM Setup" at bounding box center [75, 411] width 74 height 20
